Goal: Information Seeking & Learning: Learn about a topic

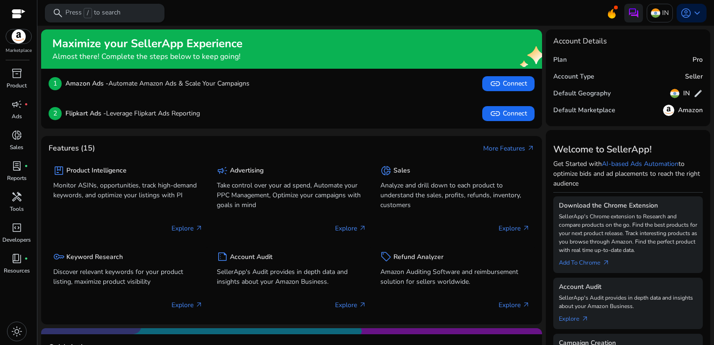
click at [126, 12] on div "search Press / to search" at bounding box center [105, 13] width 120 height 19
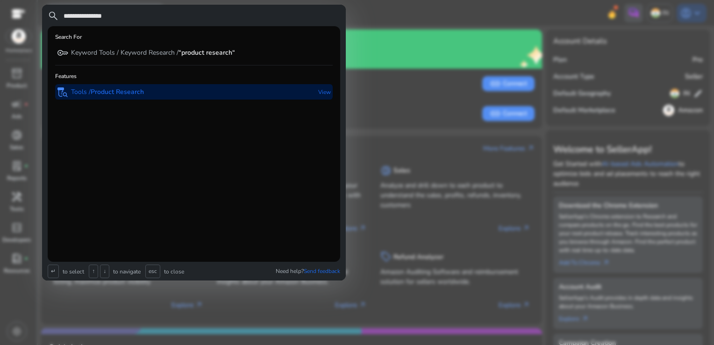
type input "**********"
click at [122, 89] on b "Product Research" at bounding box center [117, 91] width 53 height 9
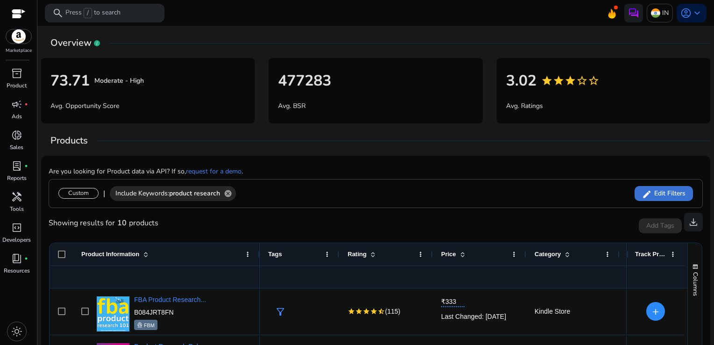
click at [660, 194] on span "Edit Filters" at bounding box center [669, 193] width 34 height 9
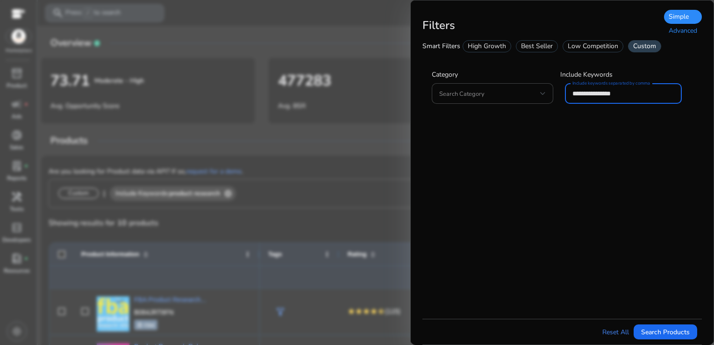
click at [624, 95] on input "**********" at bounding box center [624, 93] width 102 height 10
type input "*"
click at [542, 92] on div at bounding box center [543, 94] width 6 height 4
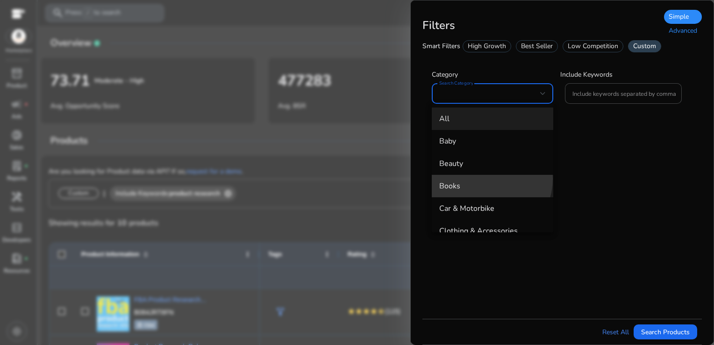
click at [483, 179] on mat-option "Books" at bounding box center [493, 186] width 122 height 22
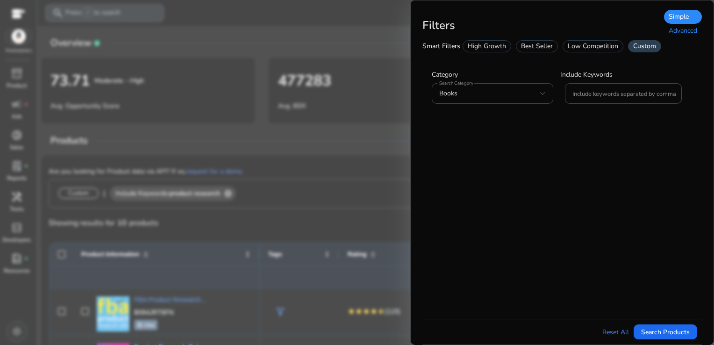
click at [682, 27] on div "Advanced" at bounding box center [683, 31] width 38 height 14
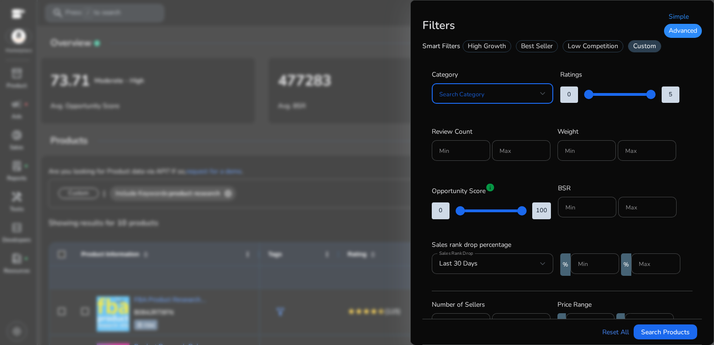
click at [545, 90] on div at bounding box center [543, 93] width 6 height 11
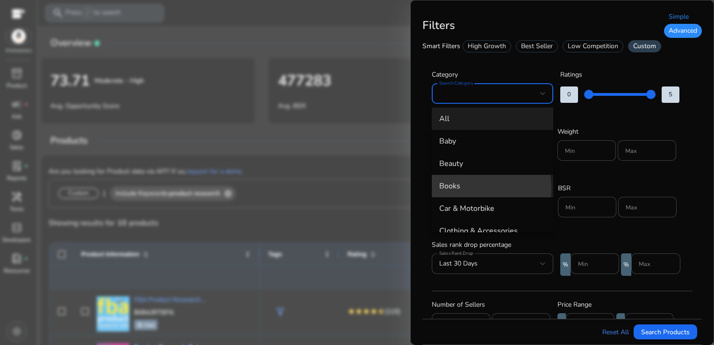
click at [462, 189] on span "Books" at bounding box center [492, 186] width 107 height 10
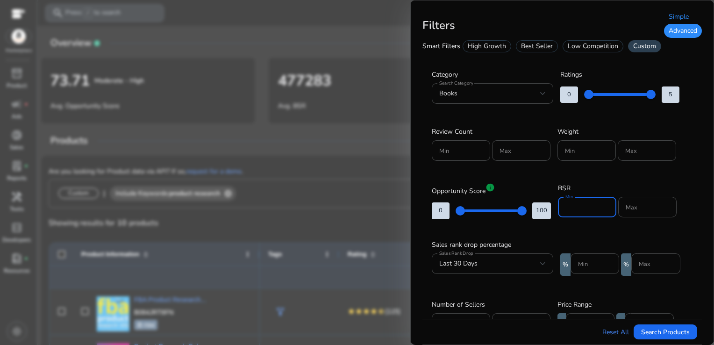
click at [570, 209] on input "Min" at bounding box center [587, 207] width 43 height 10
type input "*****"
click at [641, 208] on input "Max" at bounding box center [647, 207] width 43 height 10
type input "*****"
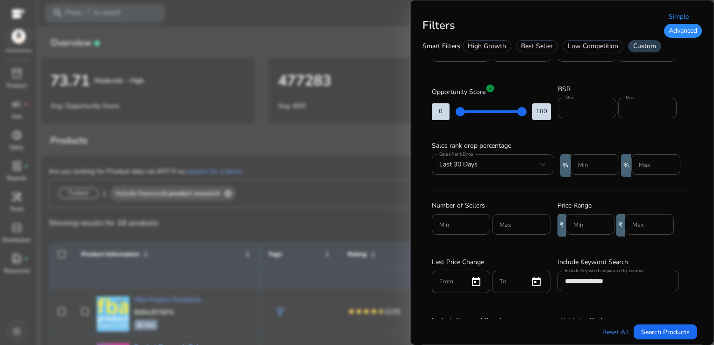
scroll to position [105, 0]
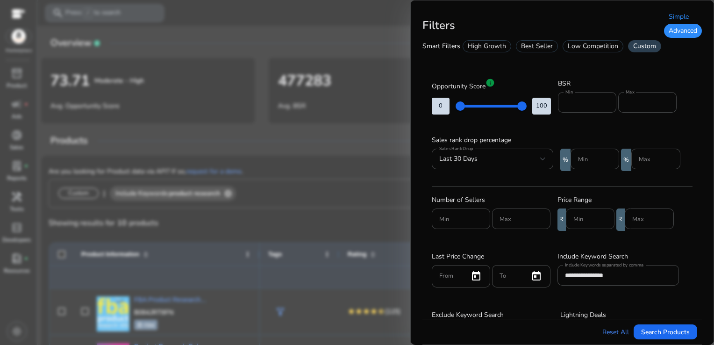
click at [595, 225] on div at bounding box center [591, 218] width 34 height 21
click at [581, 214] on input "Min" at bounding box center [591, 219] width 34 height 10
type input "***"
click at [617, 270] on input "**********" at bounding box center [618, 275] width 107 height 10
type input "*"
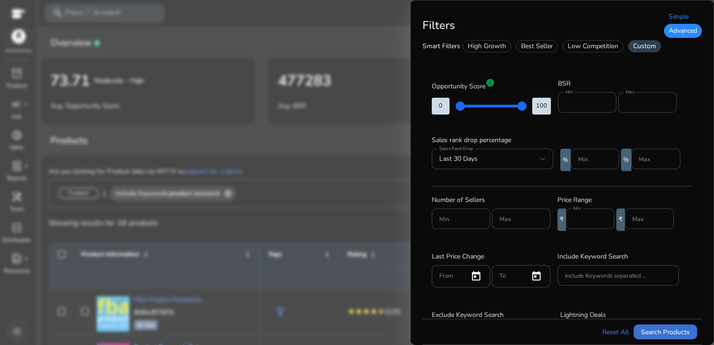
click at [675, 330] on span "Search Products" at bounding box center [665, 332] width 49 height 10
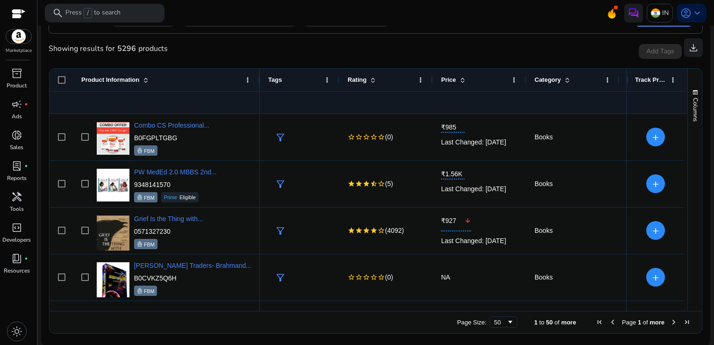
scroll to position [1918, 0]
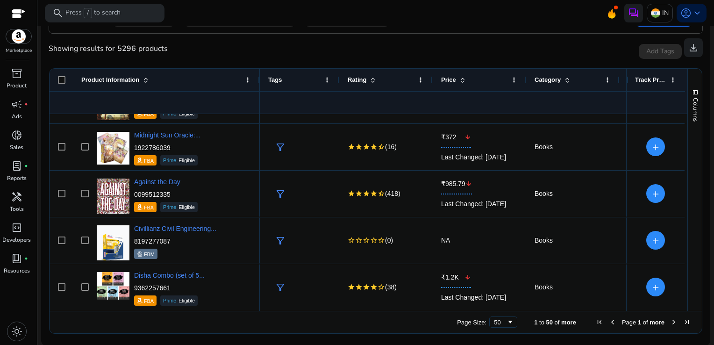
click at [670, 319] on span "Next Page" at bounding box center [673, 321] width 7 height 7
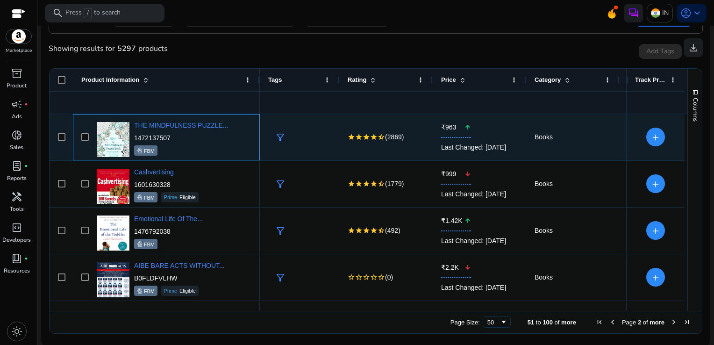
drag, startPoint x: 172, startPoint y: 137, endPoint x: 164, endPoint y: 140, distance: 9.3
click at [164, 140] on p "1472137507" at bounding box center [181, 137] width 94 height 9
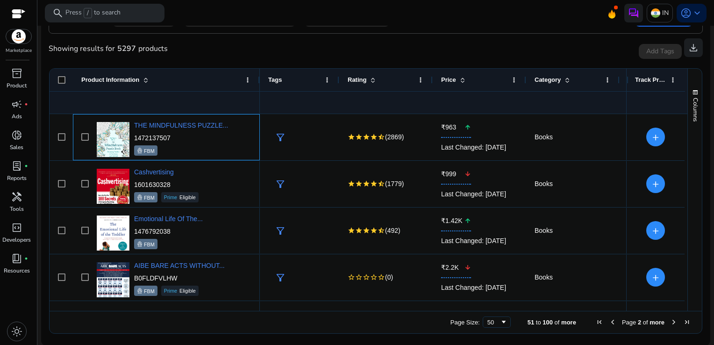
drag, startPoint x: 164, startPoint y: 140, endPoint x: 181, endPoint y: 136, distance: 18.2
click at [181, 136] on p "1472137507" at bounding box center [181, 137] width 94 height 9
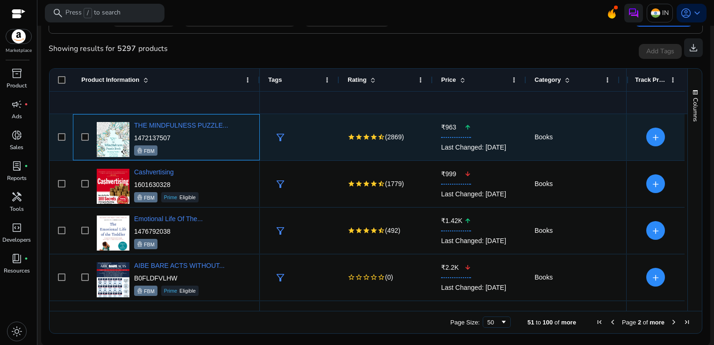
drag, startPoint x: 133, startPoint y: 135, endPoint x: 172, endPoint y: 138, distance: 39.4
click at [172, 138] on div "THE MINDFULNESS PUZZLE... 1472137507 FBM" at bounding box center [172, 137] width 157 height 40
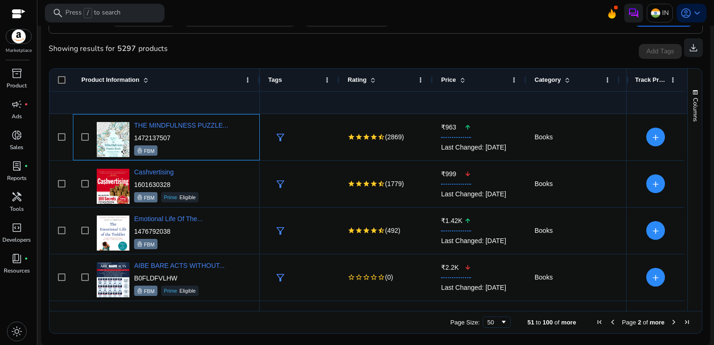
copy p "1472137507"
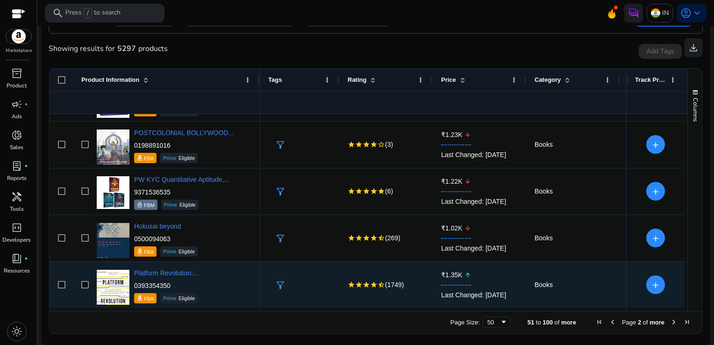
scroll to position [647, 0]
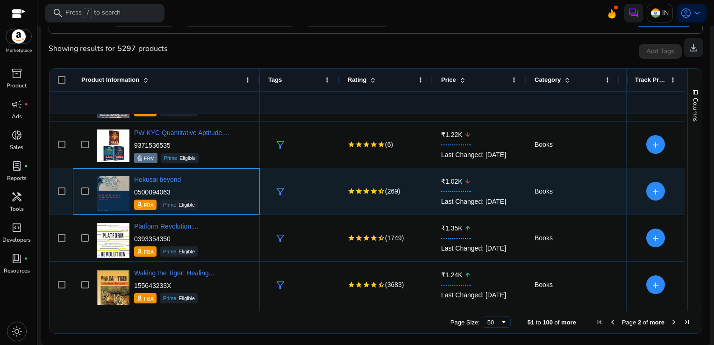
drag, startPoint x: 174, startPoint y: 191, endPoint x: 134, endPoint y: 190, distance: 40.2
click at [134, 190] on p "0500094063" at bounding box center [166, 191] width 64 height 9
copy p "0500094063"
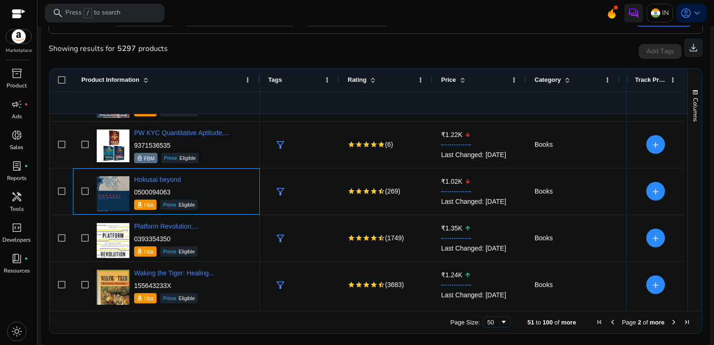
scroll to position [833, 0]
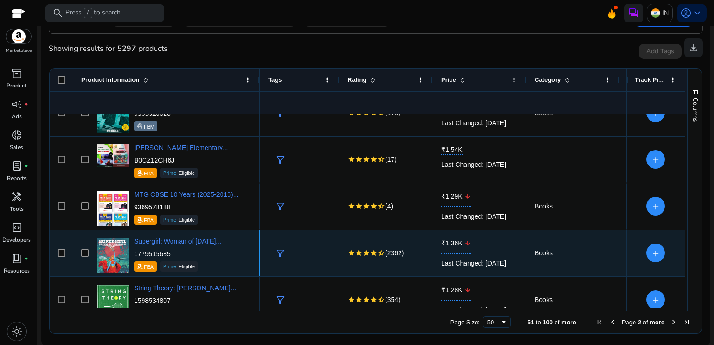
drag, startPoint x: 172, startPoint y: 254, endPoint x: 133, endPoint y: 254, distance: 39.3
click at [133, 254] on div "Supergirl: Woman of [DATE]... 1779515685 FBA Prime Eligible" at bounding box center [172, 253] width 157 height 40
copy p "1779515685"
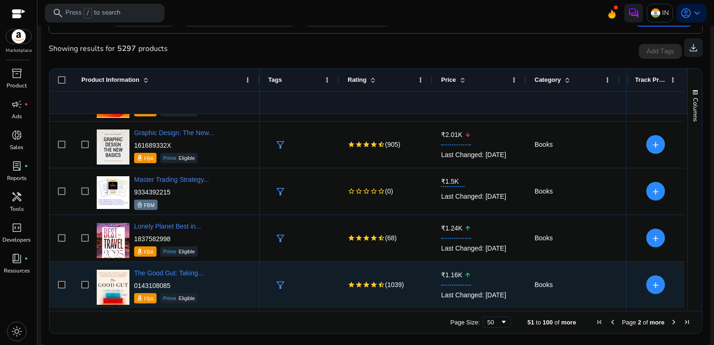
scroll to position [2143, 0]
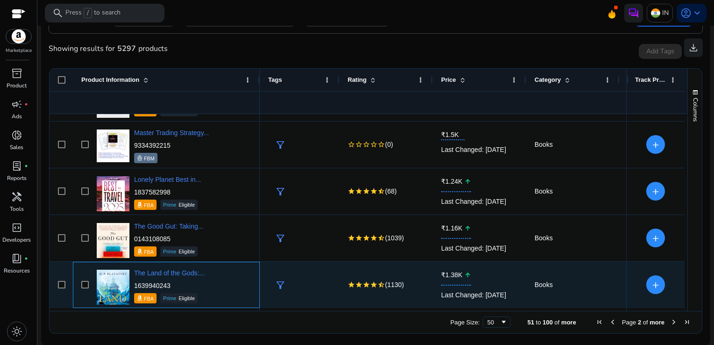
drag, startPoint x: 178, startPoint y: 287, endPoint x: 133, endPoint y: 286, distance: 44.9
click at [133, 286] on div "The Land of the Gods:... 1639940243 FBA Prime Eligible" at bounding box center [172, 285] width 157 height 40
copy p "1639940243"
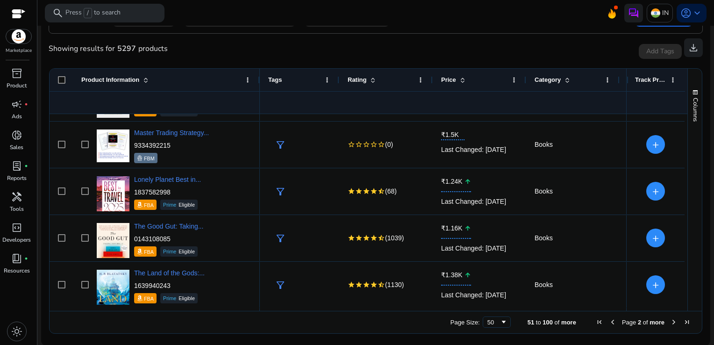
click at [670, 324] on span "Next Page" at bounding box center [673, 321] width 7 height 7
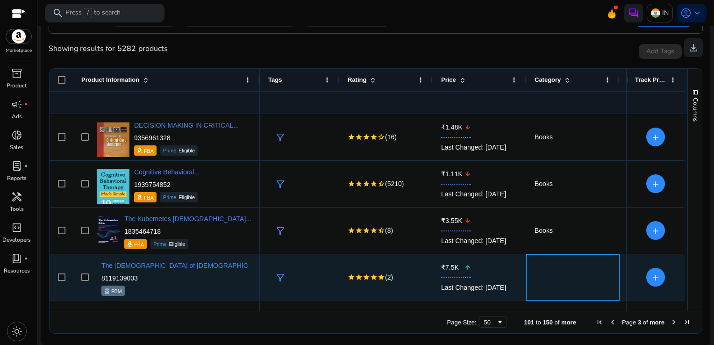
click at [588, 270] on div at bounding box center [573, 277] width 77 height 45
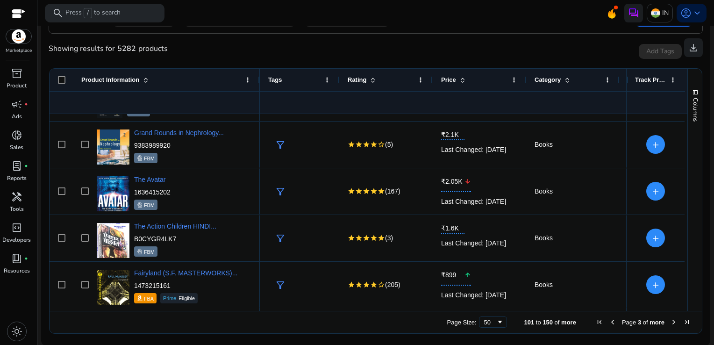
scroll to position [647, 0]
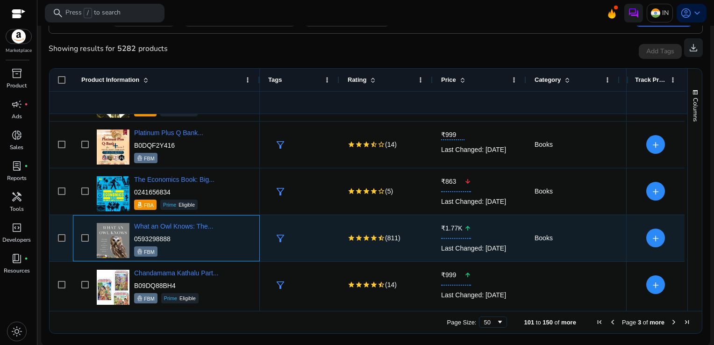
drag, startPoint x: 177, startPoint y: 236, endPoint x: 135, endPoint y: 234, distance: 42.6
click at [135, 234] on p "0593298888" at bounding box center [173, 238] width 79 height 9
copy p "0593298888"
